Goal: Use online tool/utility

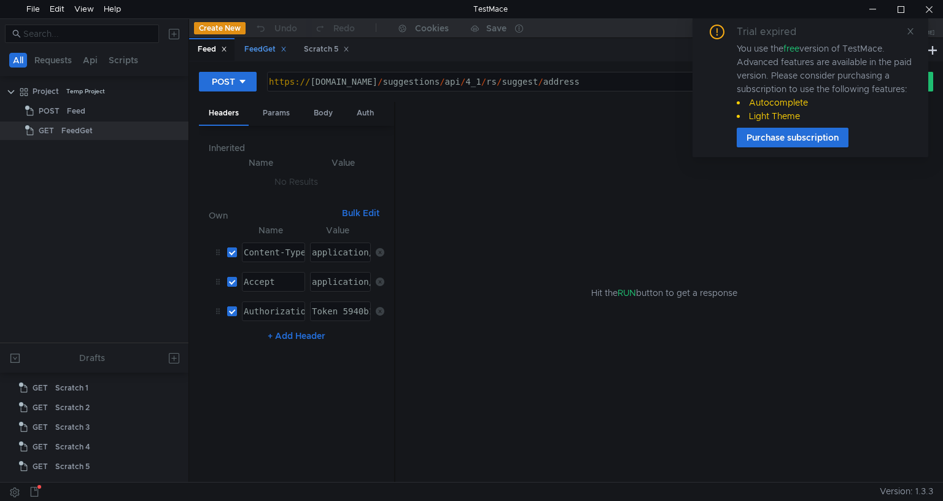
click at [252, 52] on div "FeedGet" at bounding box center [265, 49] width 42 height 13
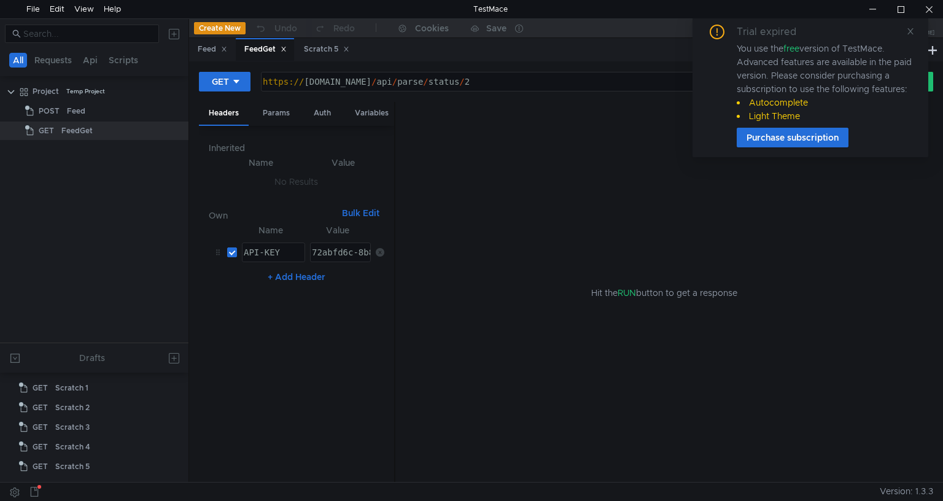
type textarea "[URL][DOMAIN_NAME]"
drag, startPoint x: 530, startPoint y: 81, endPoint x: 618, endPoint y: 81, distance: 87.8
click at [531, 81] on div "https:// [DOMAIN_NAME] / api / parse / status / 2" at bounding box center [553, 91] width 586 height 29
click at [913, 32] on icon at bounding box center [911, 31] width 9 height 9
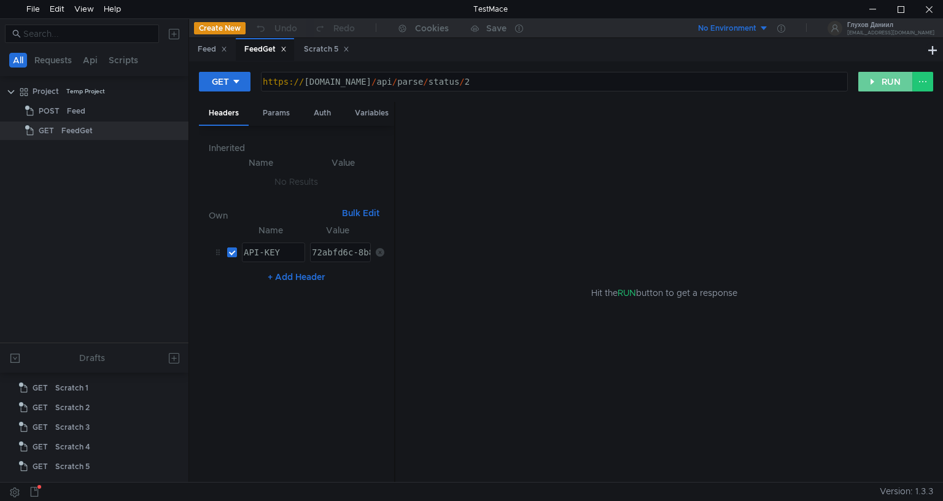
click at [880, 81] on button "RUN" at bounding box center [886, 82] width 55 height 20
